Goal: Communication & Community: Ask a question

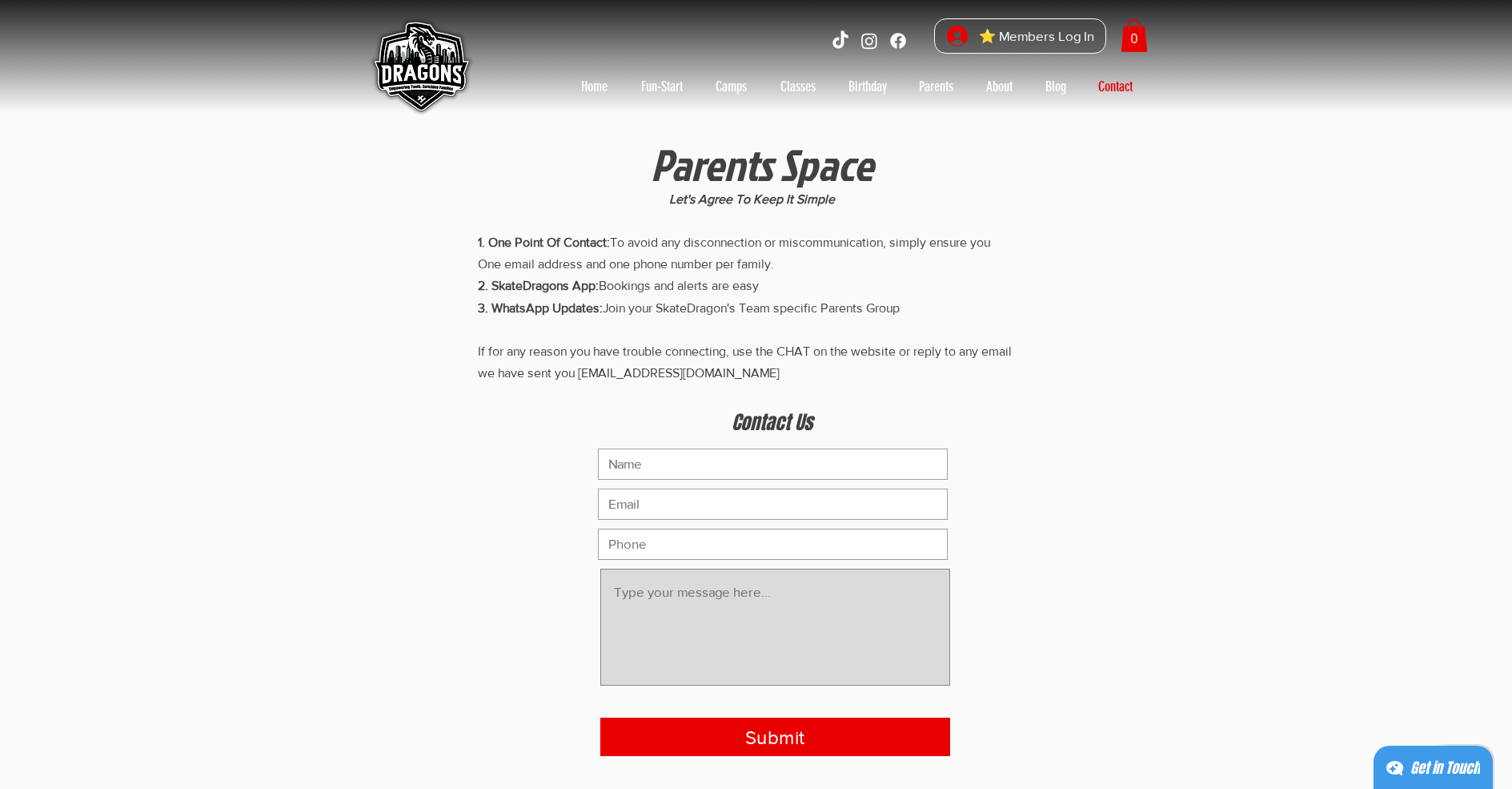
click at [775, 627] on textarea "main content" at bounding box center [775, 627] width 350 height 117
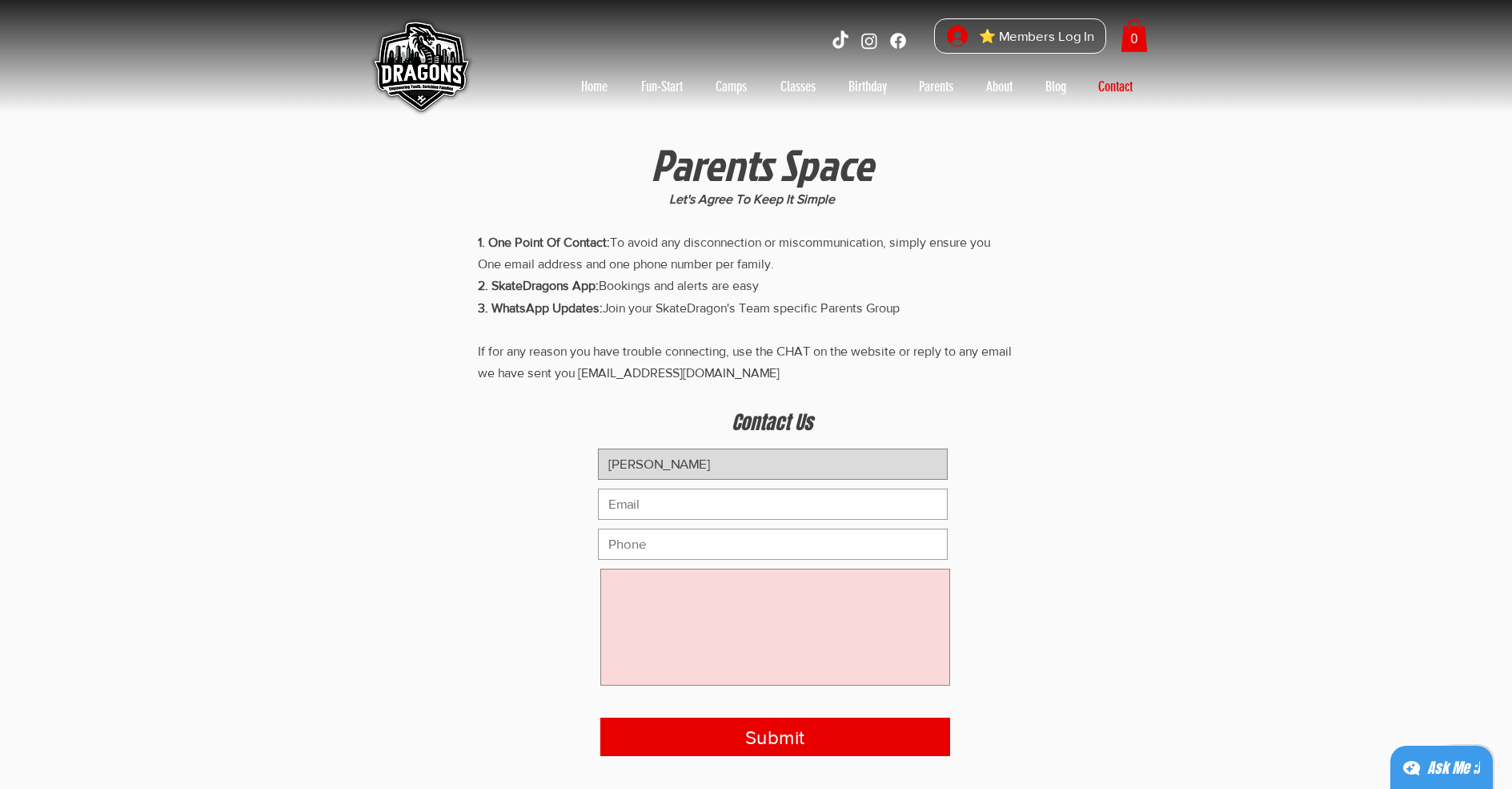
type input "Marcos"
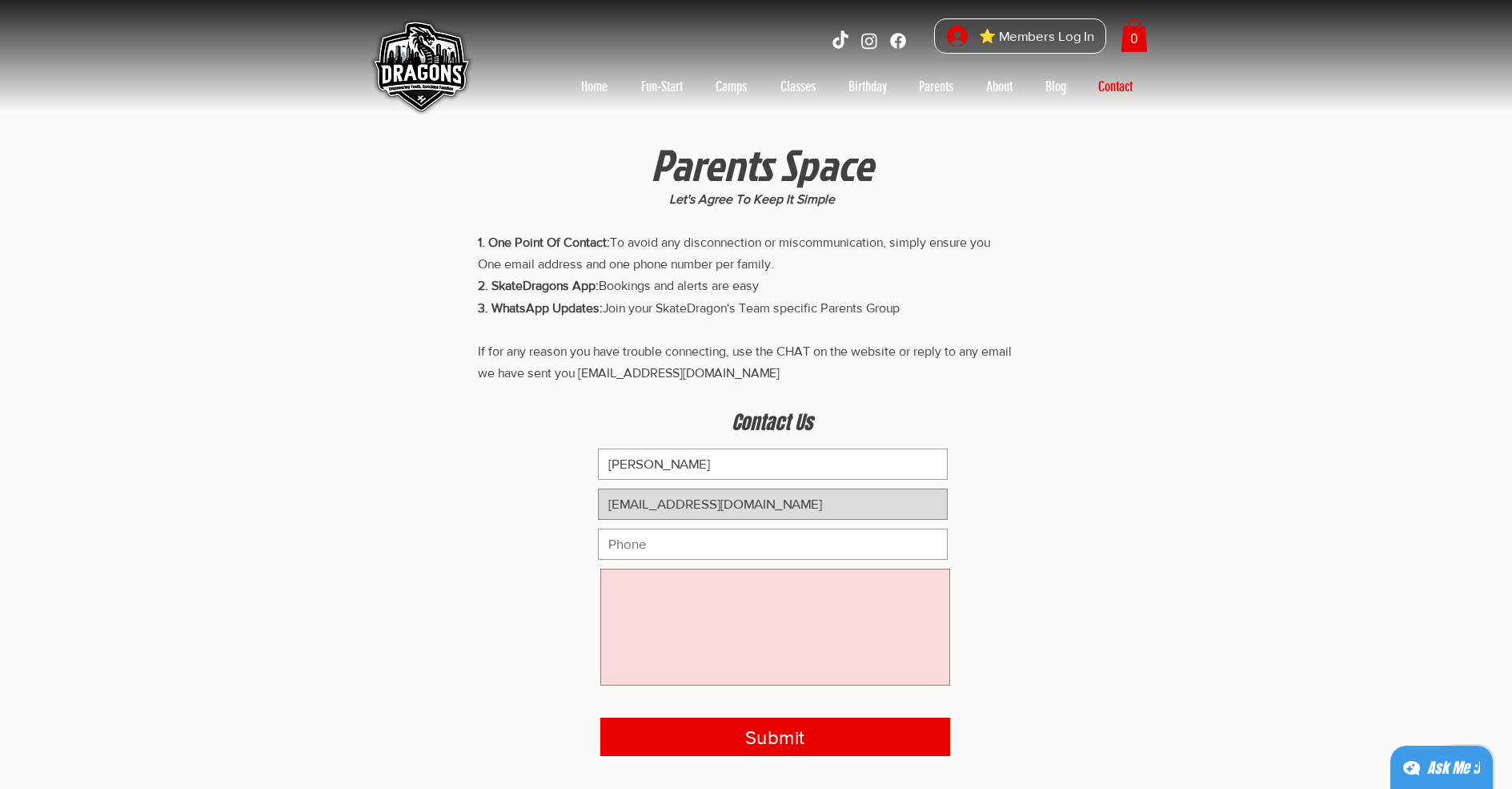
type input "info@topsingapore.online"
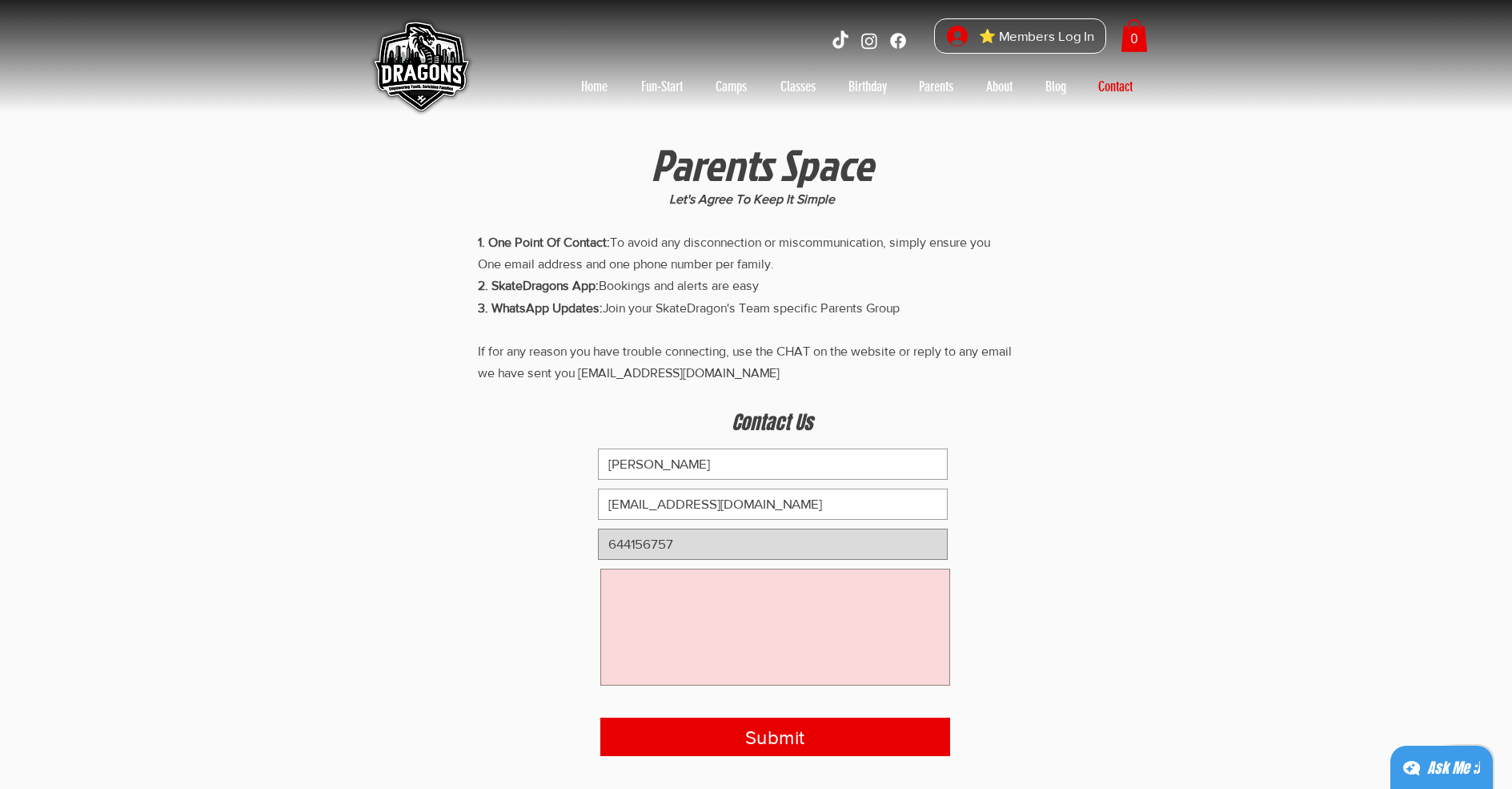
type input "644156757"
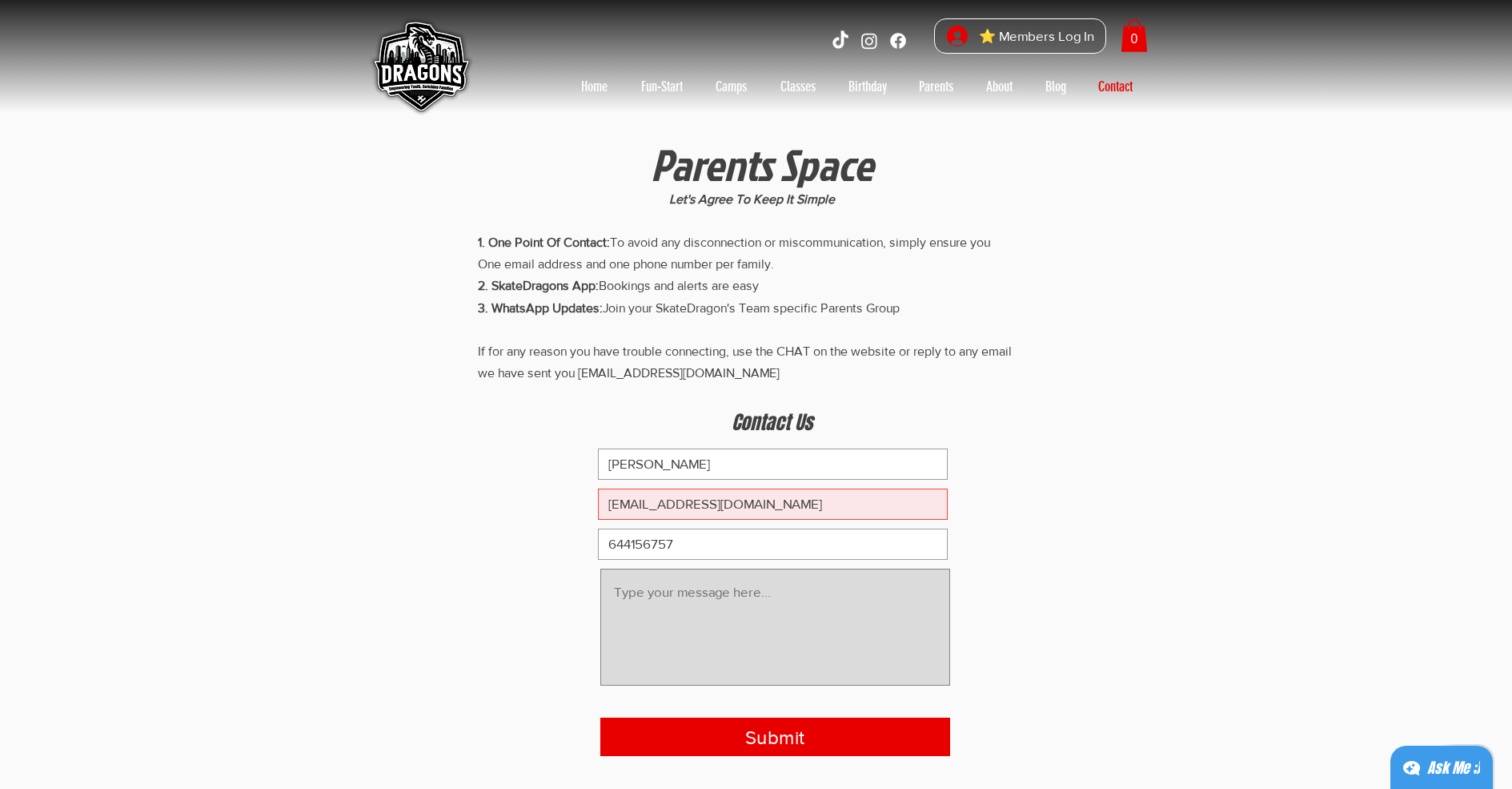
type textarea "Hello, I'm David, manager of the topsingapore.online directory. I'm writing to …"
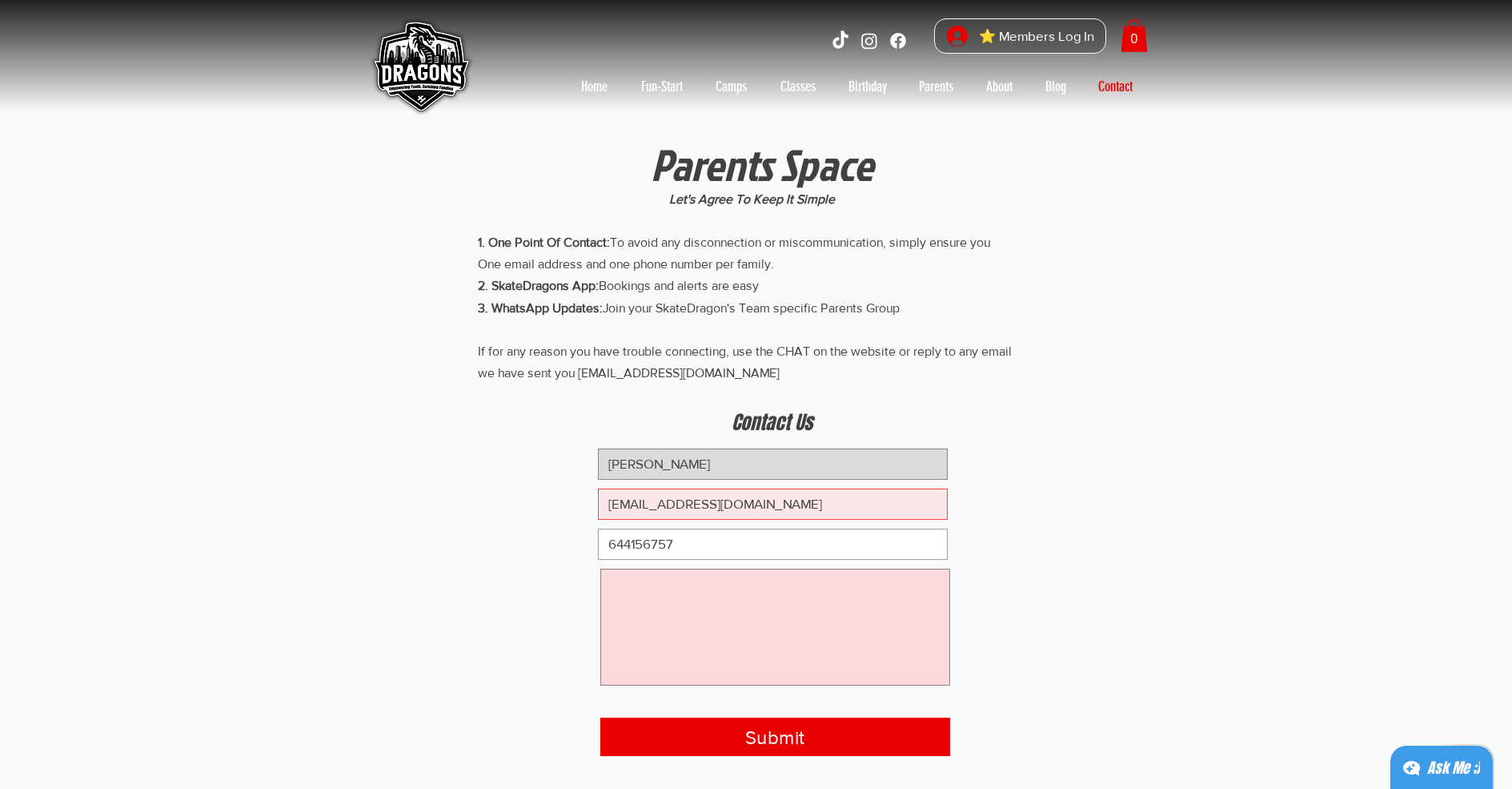
click at [600, 717] on button "Submit" at bounding box center [775, 736] width 350 height 38
